Goal: Browse casually: Explore the website without a specific task or goal

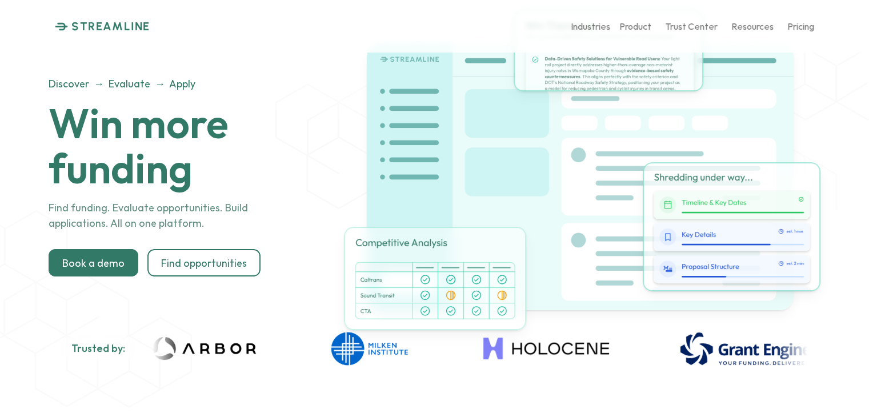
click at [96, 23] on p "STREAMLINE" at bounding box center [110, 26] width 79 height 14
click at [104, 24] on p "STREAMLINE" at bounding box center [110, 26] width 79 height 14
click at [41, 22] on icon at bounding box center [38, 26] width 13 height 9
drag, startPoint x: 41, startPoint y: 22, endPoint x: 142, endPoint y: 154, distance: 165.8
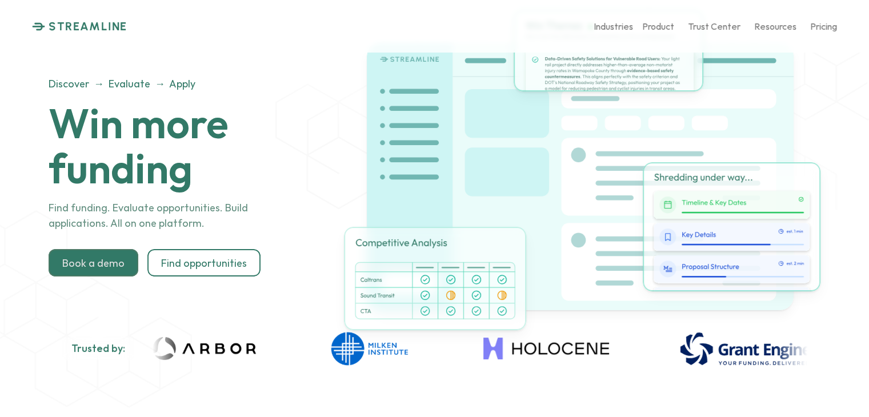
click at [76, 25] on p "STREAMLINE" at bounding box center [88, 26] width 79 height 14
